Goal: Transaction & Acquisition: Obtain resource

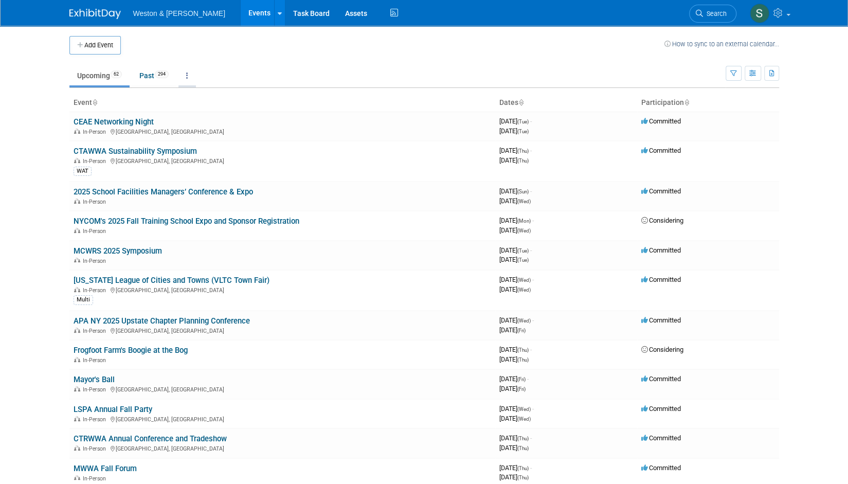
click at [196, 77] on link at bounding box center [187, 76] width 17 height 20
click at [246, 97] on link "All Events 356 Past and Upcoming" at bounding box center [220, 99] width 82 height 23
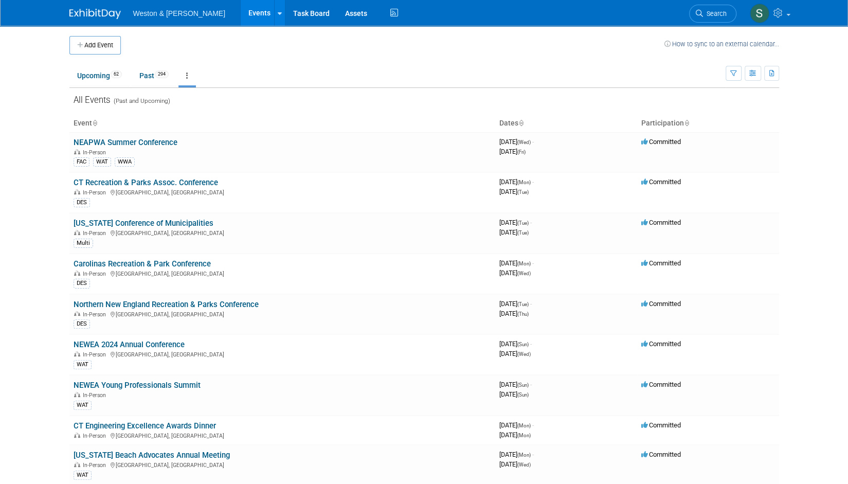
click at [188, 74] on icon at bounding box center [187, 75] width 2 height 7
click at [775, 77] on button "button" at bounding box center [771, 73] width 15 height 15
click at [749, 106] on span "(356 Events)" at bounding box center [738, 106] width 35 height 7
